Goal: Feedback & Contribution: Submit feedback/report problem

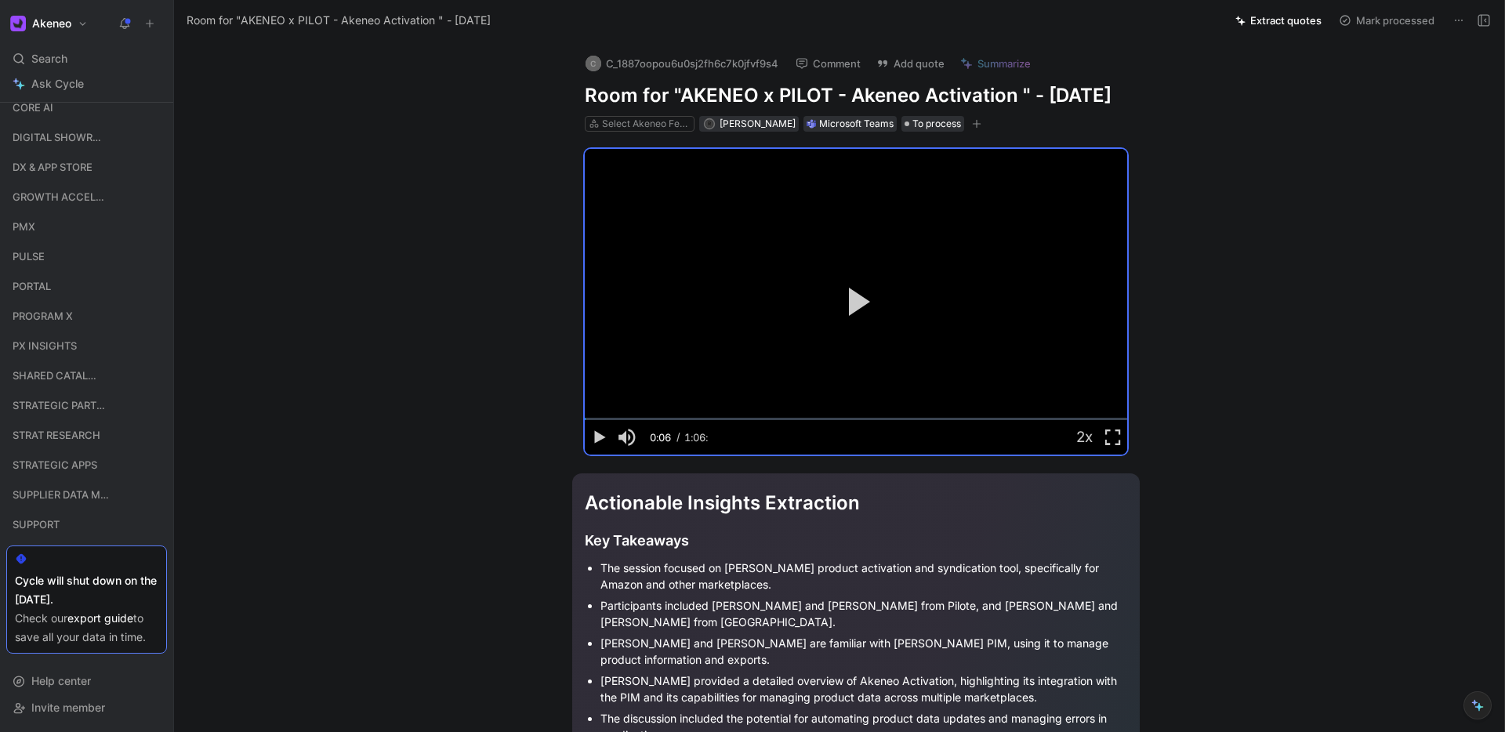
click at [1292, 28] on button "Extract quotes" at bounding box center [1278, 20] width 100 height 22
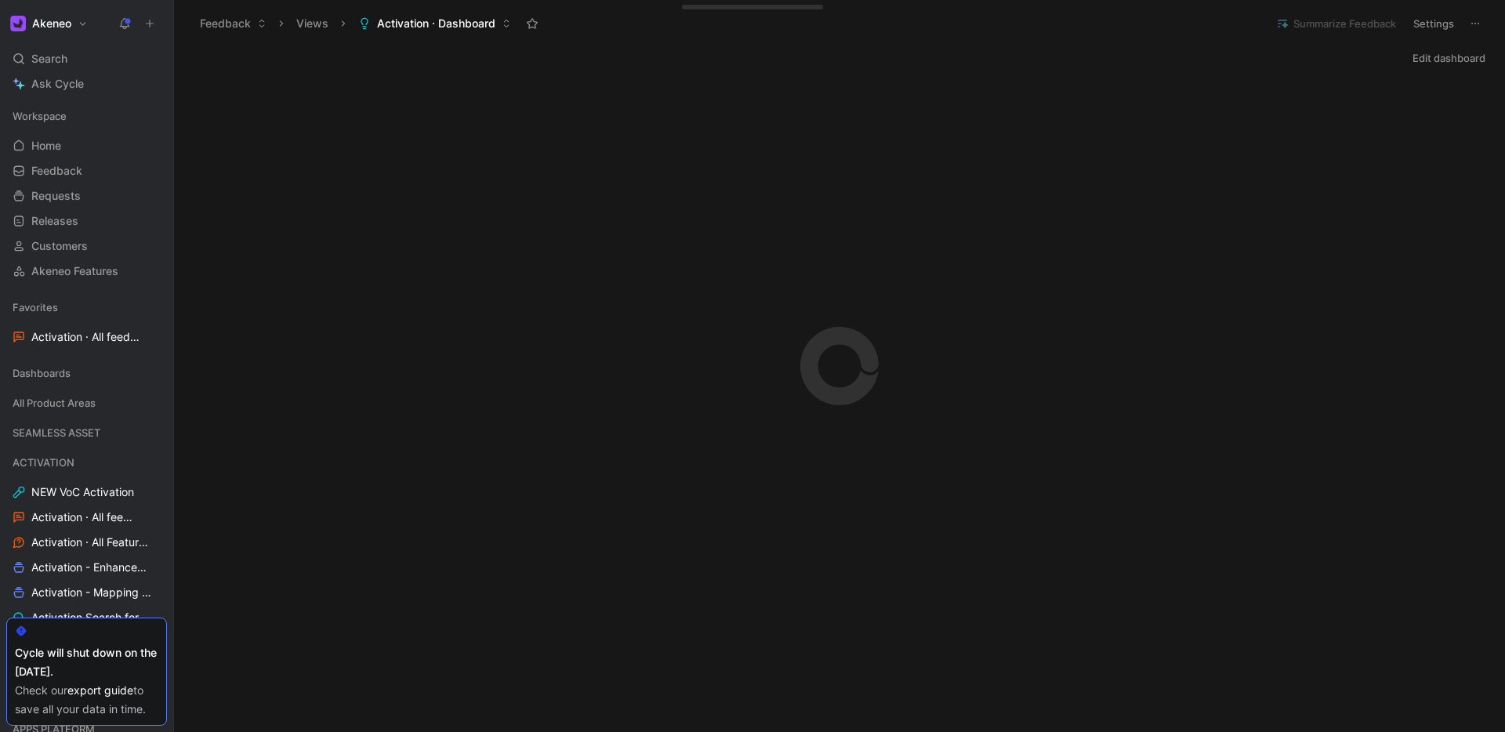
click at [151, 26] on icon at bounding box center [149, 23] width 11 height 11
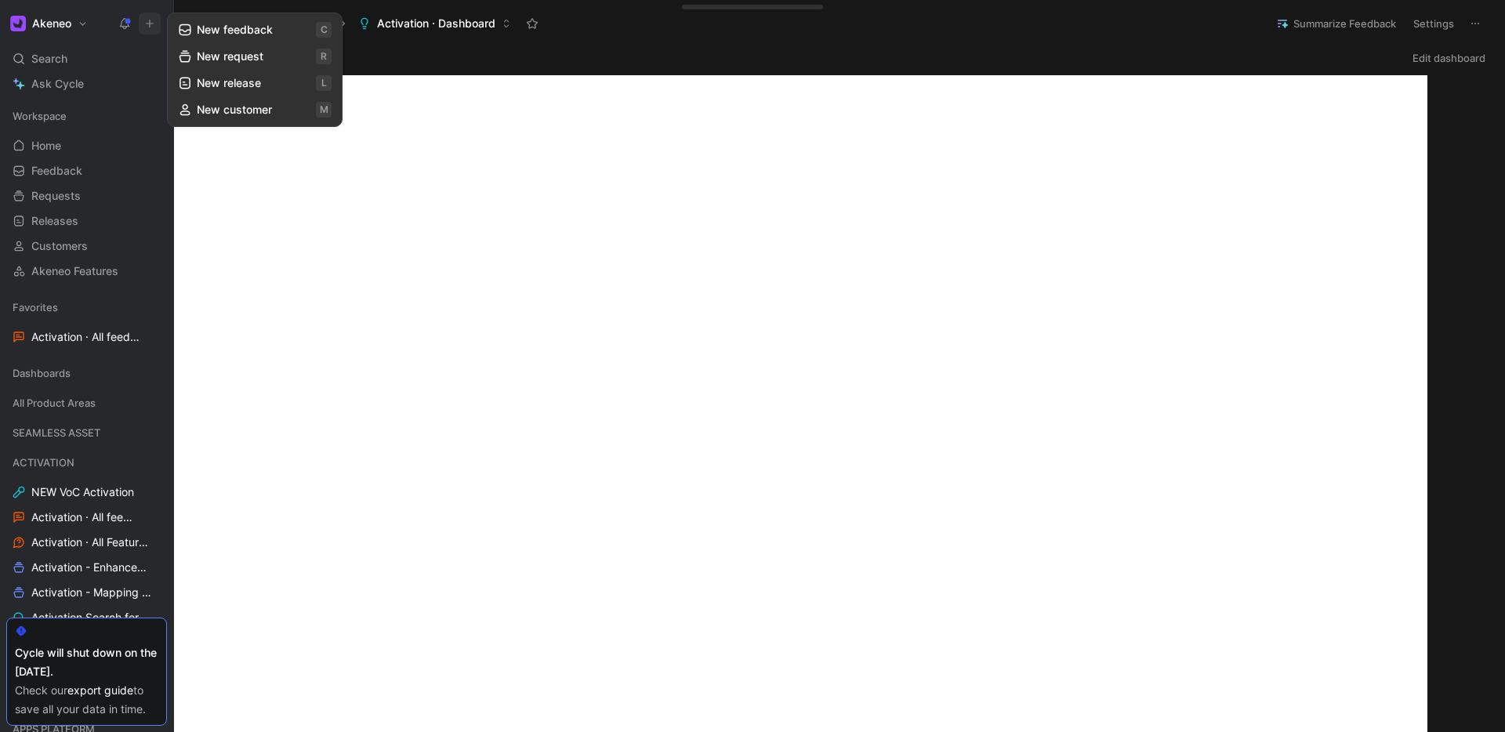
click at [205, 56] on button "New request r" at bounding box center [255, 56] width 168 height 27
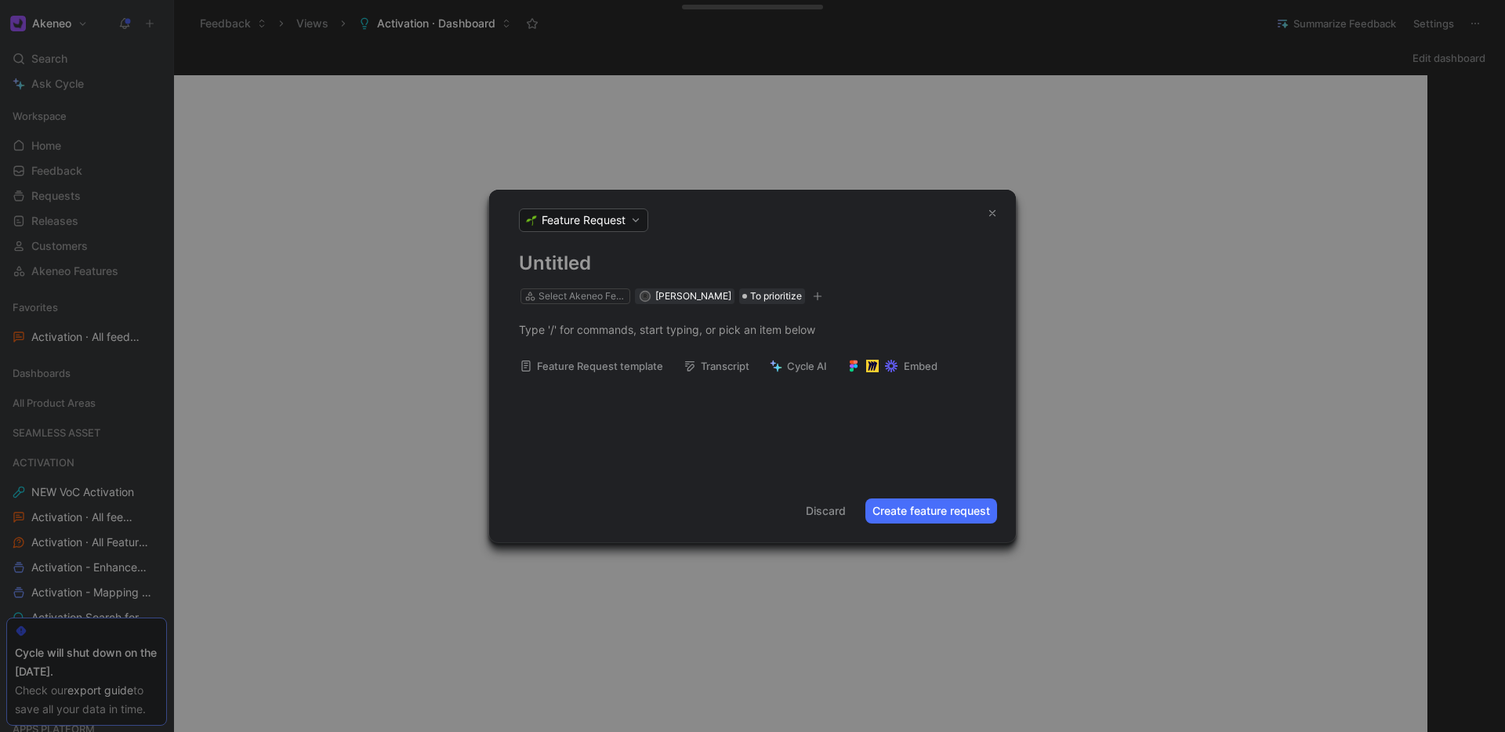
click at [579, 274] on h1 at bounding box center [752, 263] width 467 height 25
click at [551, 328] on div at bounding box center [752, 329] width 467 height 16
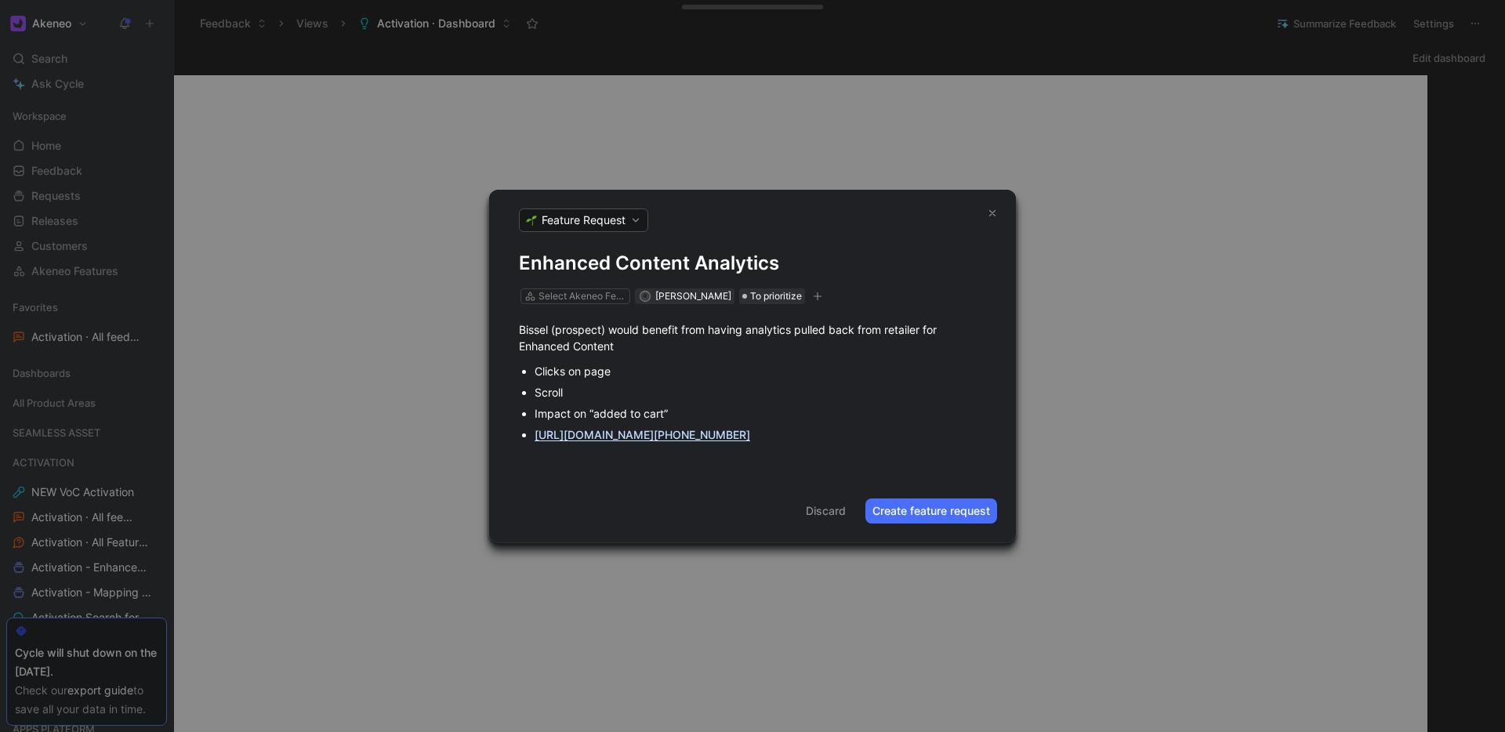
click at [530, 422] on ul "Clicks on page Scroll Impact on “added to cart” https://us-18382.app.gong.io/ca…" at bounding box center [752, 403] width 527 height 85
drag, startPoint x: 752, startPoint y: 447, endPoint x: 666, endPoint y: 412, distance: 92.1
click at [666, 412] on div "Impact on “added to cart” https://us-18382.app.gong.io/call?id=3850625834324681…" at bounding box center [761, 413] width 452 height 16
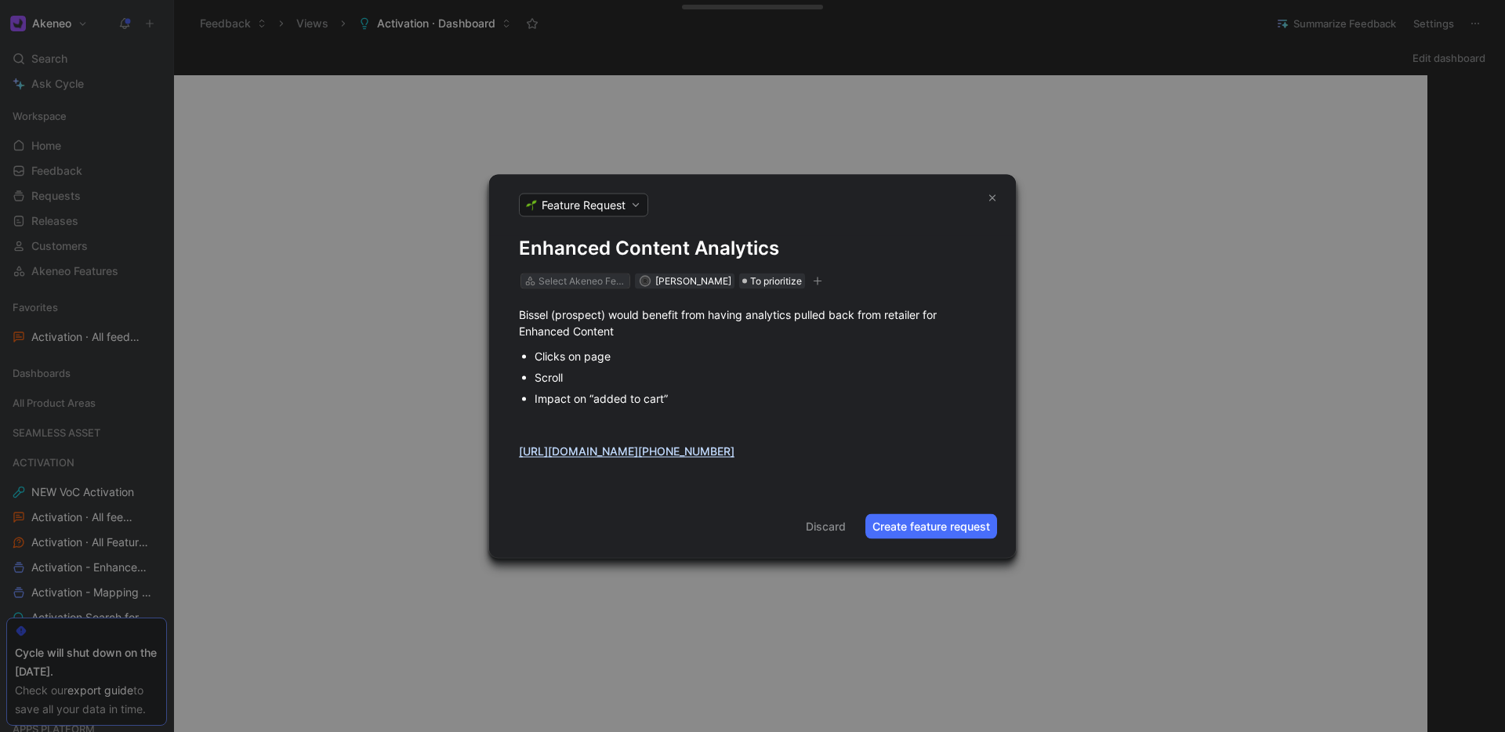
click at [582, 274] on div "Select Akeneo Feature" at bounding box center [583, 282] width 88 height 16
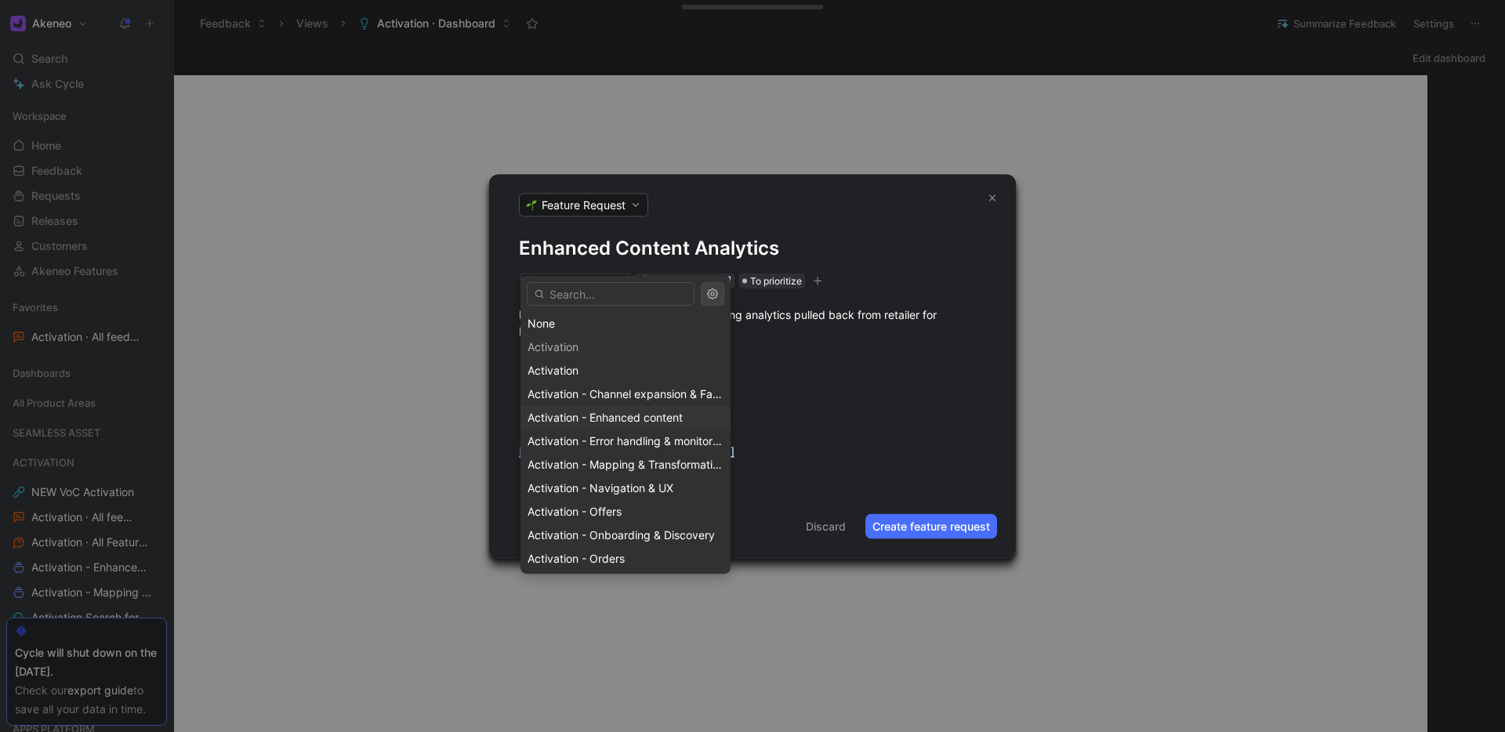
click at [593, 423] on span "Activation - Enhanced content" at bounding box center [605, 417] width 155 height 13
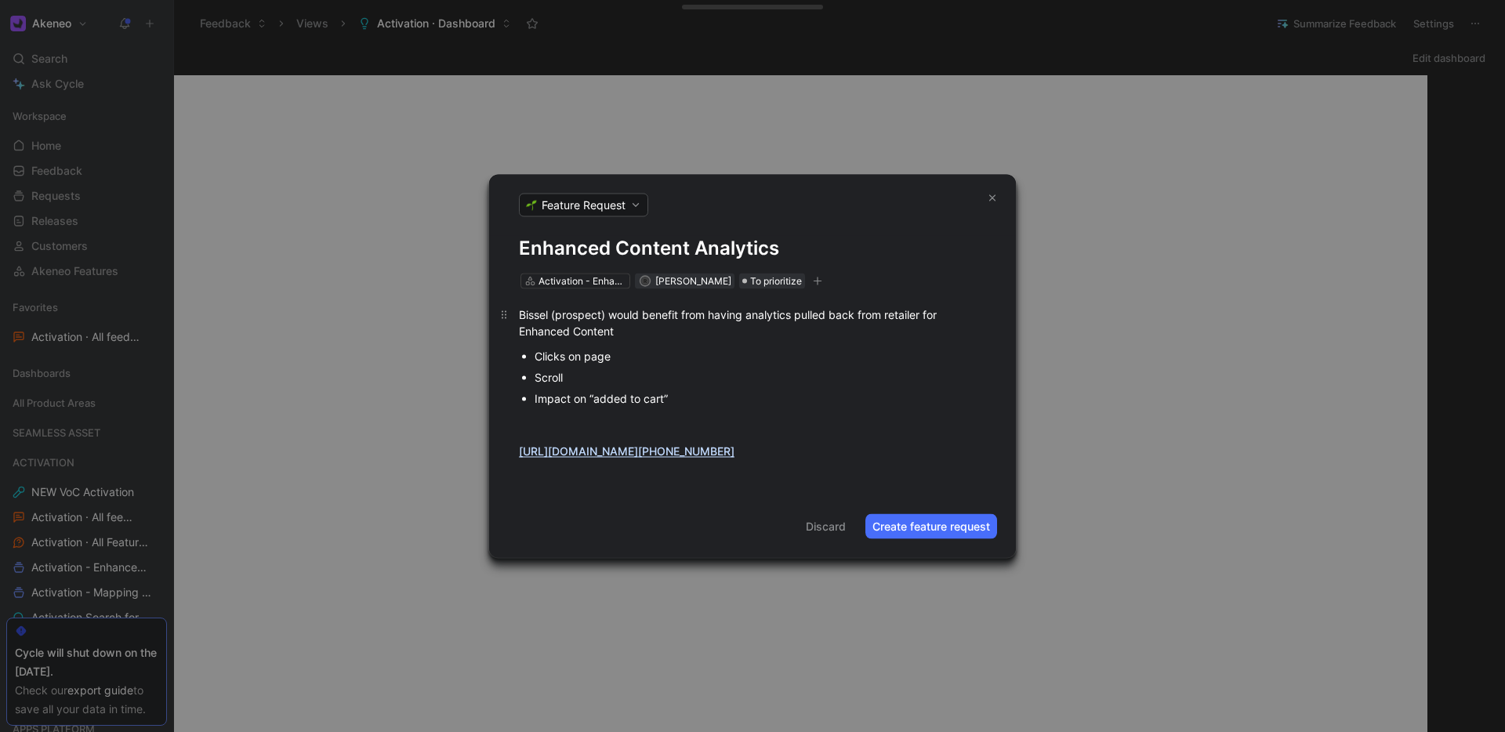
click at [642, 317] on div "Bissel (prospect) would benefit from having analytics pulled back from retailer…" at bounding box center [752, 323] width 467 height 33
click at [815, 236] on h1 "Enhanced Content Analytics" at bounding box center [752, 248] width 467 height 25
click at [901, 539] on button "Create feature request" at bounding box center [931, 526] width 132 height 25
